Goal: Task Accomplishment & Management: Complete application form

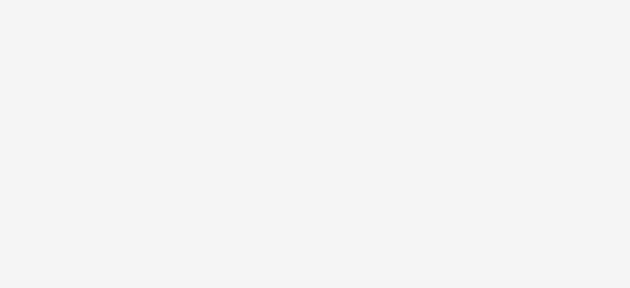
click at [390, 125] on body at bounding box center [315, 144] width 630 height 288
drag, startPoint x: 390, startPoint y: 125, endPoint x: 292, endPoint y: 88, distance: 105.3
click at [292, 88] on body at bounding box center [315, 144] width 630 height 288
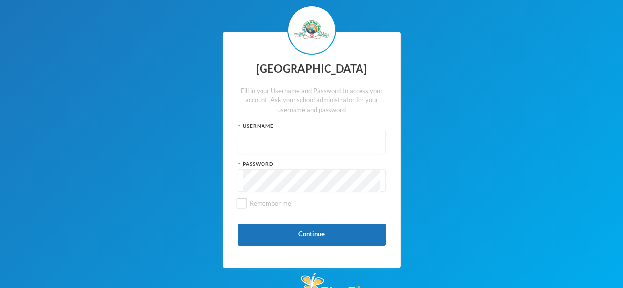
click at [240, 123] on div "Username" at bounding box center [312, 125] width 148 height 7
click at [256, 140] on input "text" at bounding box center [311, 142] width 137 height 22
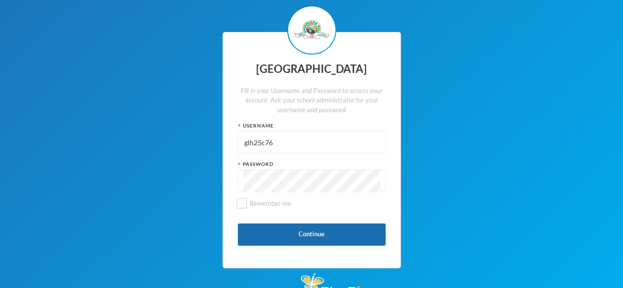
click at [268, 223] on button "Continue" at bounding box center [312, 234] width 148 height 22
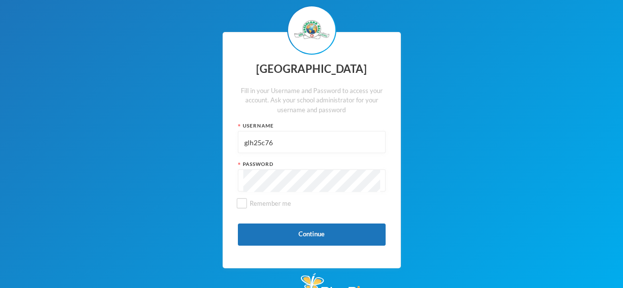
click at [234, 146] on div "Greenland Hall Fill in your Username and Password to access your account. Ask y…" at bounding box center [311, 150] width 178 height 236
click at [231, 138] on div "Greenland Hall Fill in your Username and Password to access your account. Ask y…" at bounding box center [311, 150] width 178 height 236
click at [247, 144] on input "glh25c76" at bounding box center [311, 142] width 137 height 22
click at [244, 140] on input "glh25c76" at bounding box center [311, 142] width 137 height 22
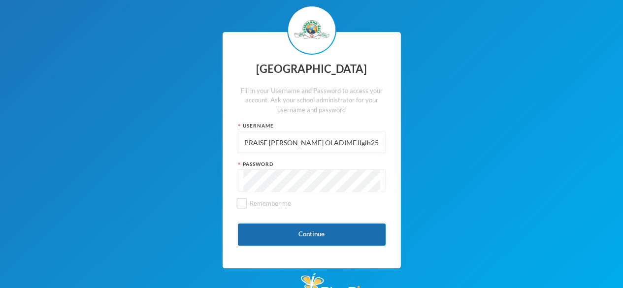
type input "PRAISE [PERSON_NAME] OLADIMEJIglh25c76"
click at [331, 233] on button "Continue" at bounding box center [312, 234] width 148 height 22
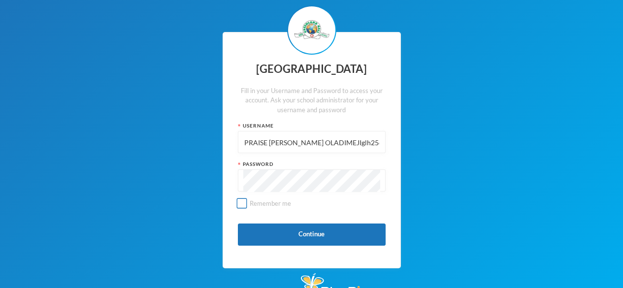
click at [245, 202] on input "Remember me" at bounding box center [241, 203] width 10 height 10
checkbox input "true"
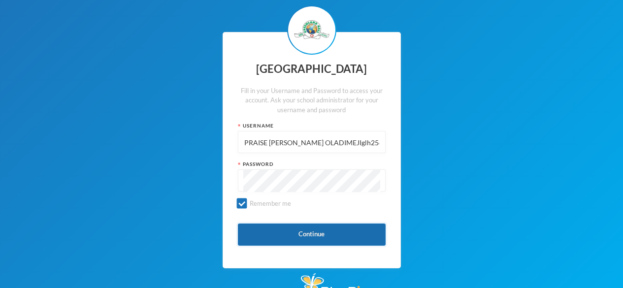
click at [303, 240] on button "Continue" at bounding box center [312, 234] width 148 height 22
click at [312, 233] on button "Continue" at bounding box center [312, 234] width 148 height 22
